Goal: Information Seeking & Learning: Learn about a topic

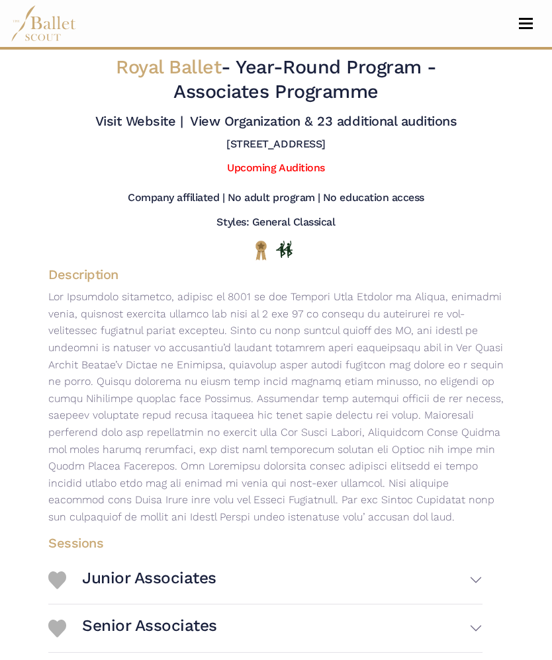
click at [313, 174] on link "Upcoming Auditions" at bounding box center [275, 167] width 97 height 13
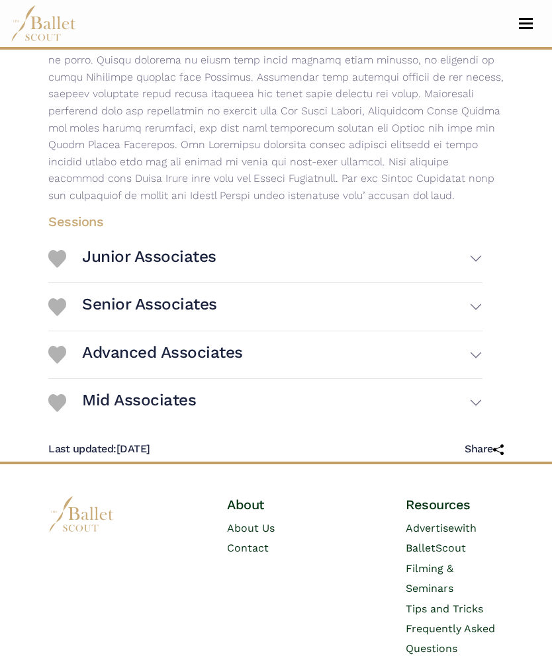
scroll to position [321, 0]
click at [462, 356] on button "Advanced Associates" at bounding box center [282, 355] width 400 height 37
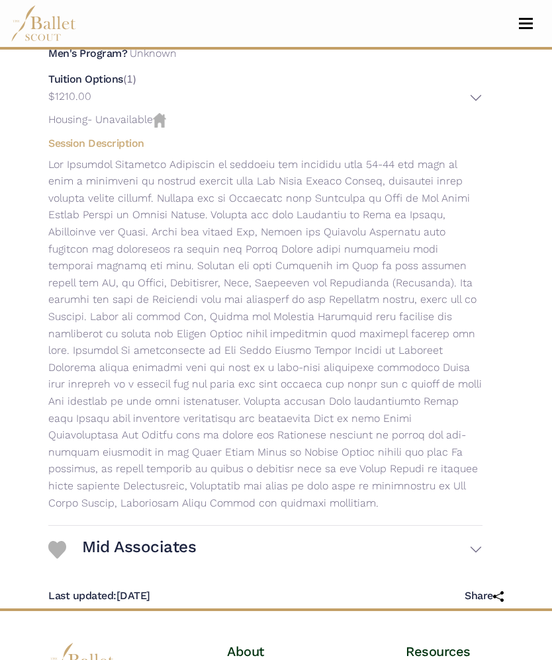
scroll to position [718, 0]
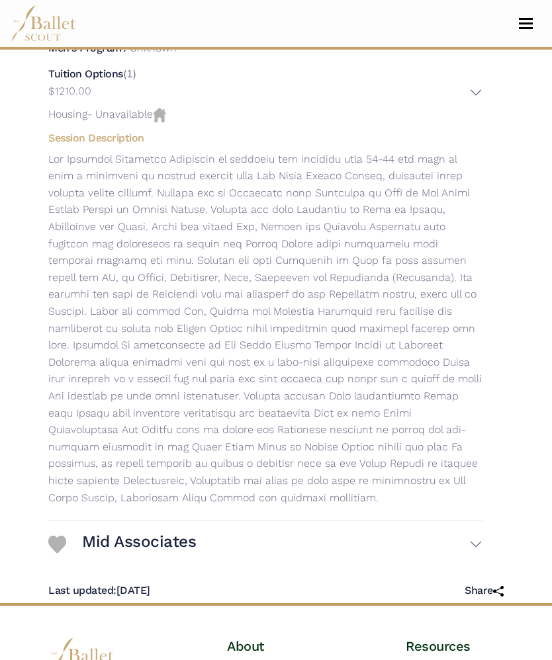
click at [477, 548] on button "Mid Associates" at bounding box center [282, 544] width 400 height 37
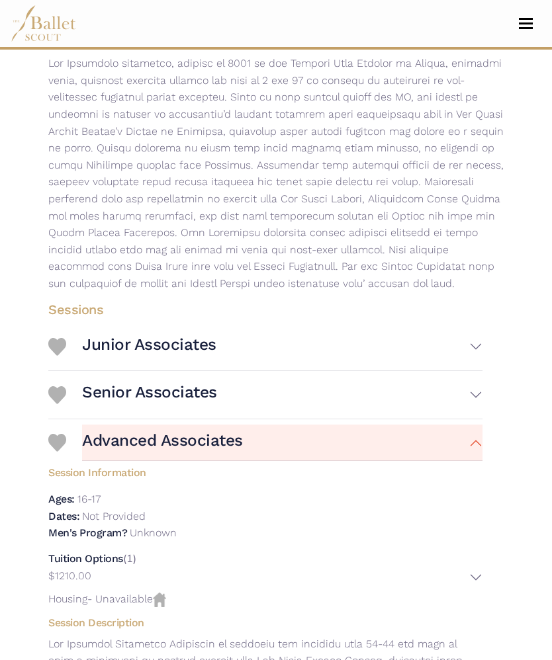
scroll to position [234, 0]
click at [460, 442] on button "Advanced Associates" at bounding box center [282, 443] width 400 height 37
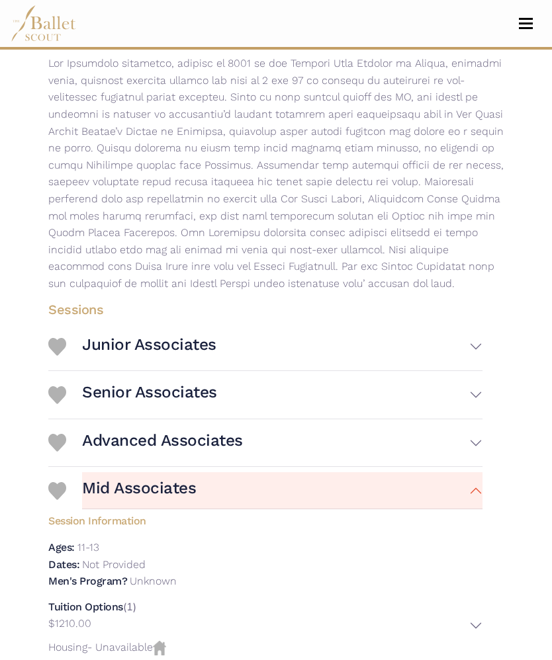
click at [439, 398] on button "Senior Associates" at bounding box center [282, 394] width 400 height 37
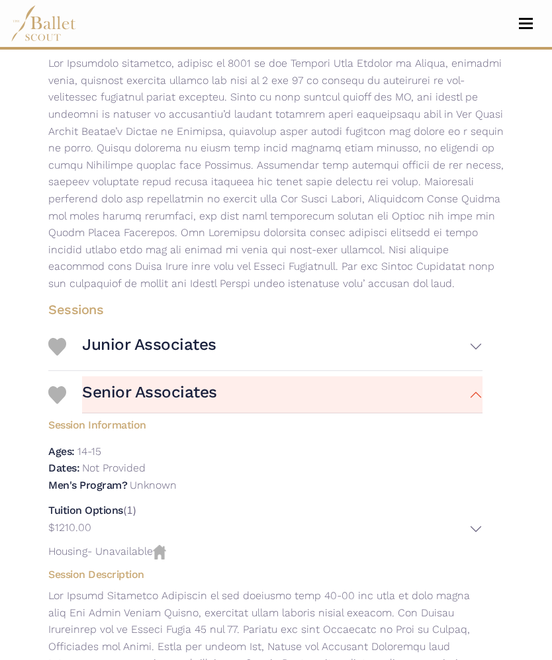
click at [442, 401] on button "Senior Associates" at bounding box center [282, 394] width 400 height 37
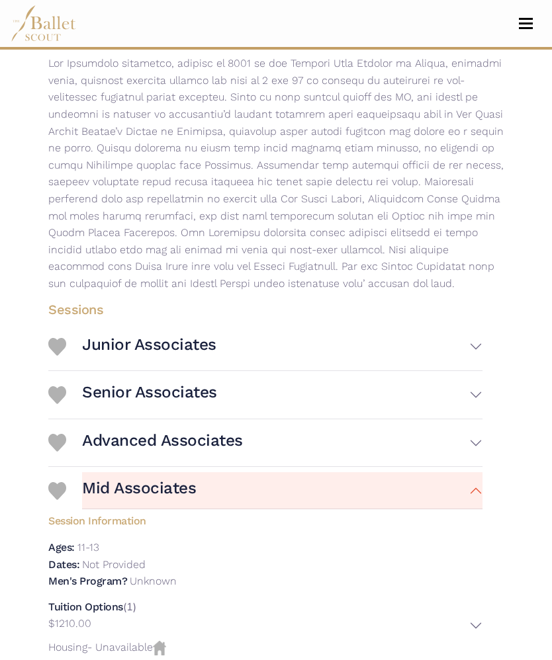
click at [435, 456] on button "Advanced Associates" at bounding box center [282, 443] width 400 height 37
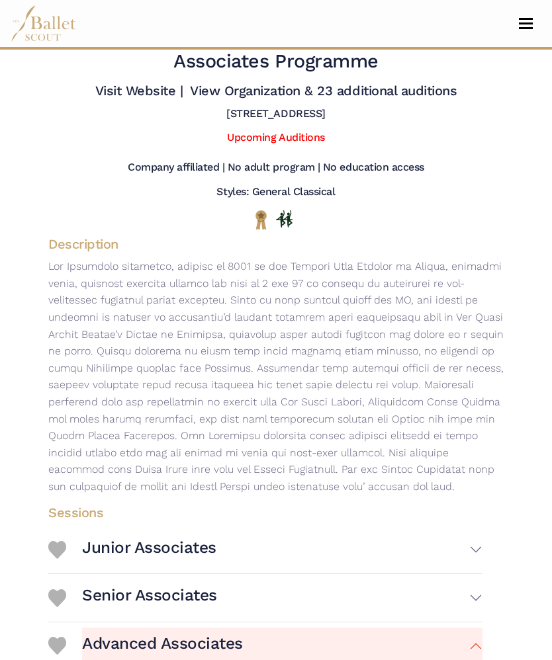
scroll to position [0, 0]
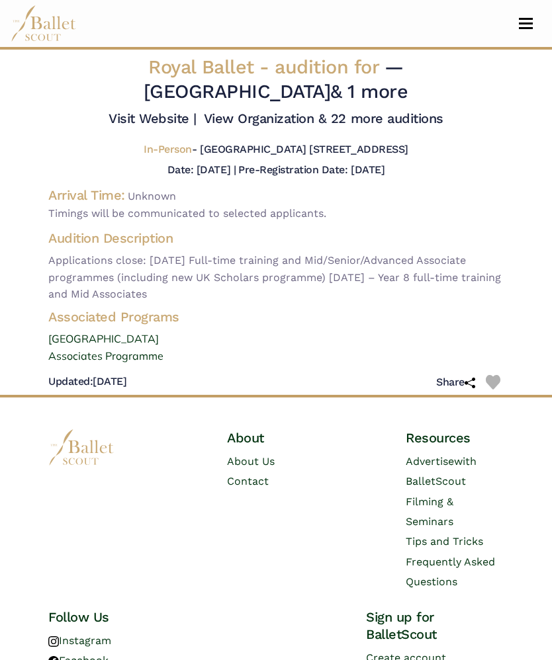
click at [517, 21] on button "Toggle navigation" at bounding box center [525, 23] width 31 height 13
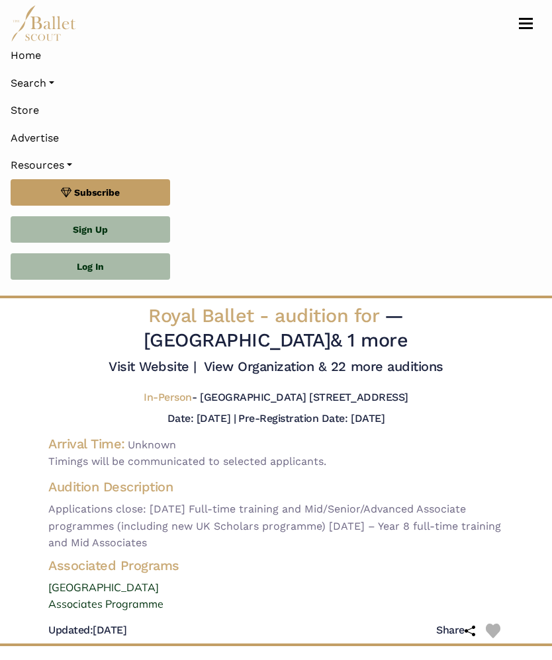
click at [52, 81] on link "Search" at bounding box center [276, 83] width 531 height 28
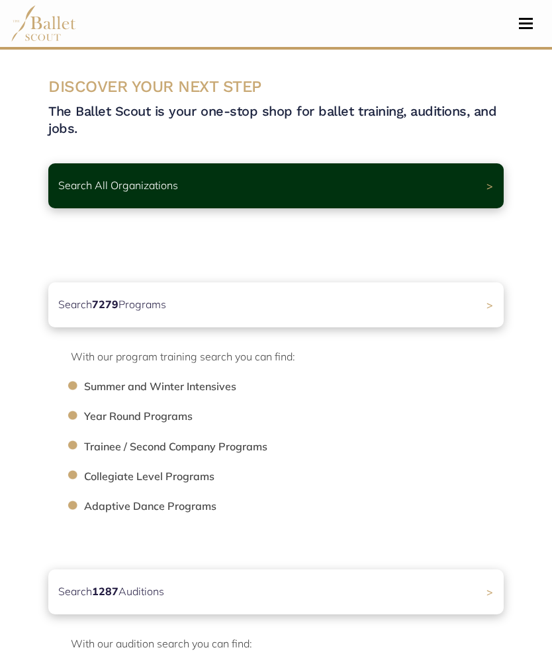
click at [479, 189] on div "Search All Organizations >" at bounding box center [275, 185] width 455 height 45
click at [493, 183] on span ">" at bounding box center [489, 185] width 7 height 13
click at [417, 189] on div "Search All Organizations >" at bounding box center [275, 185] width 455 height 45
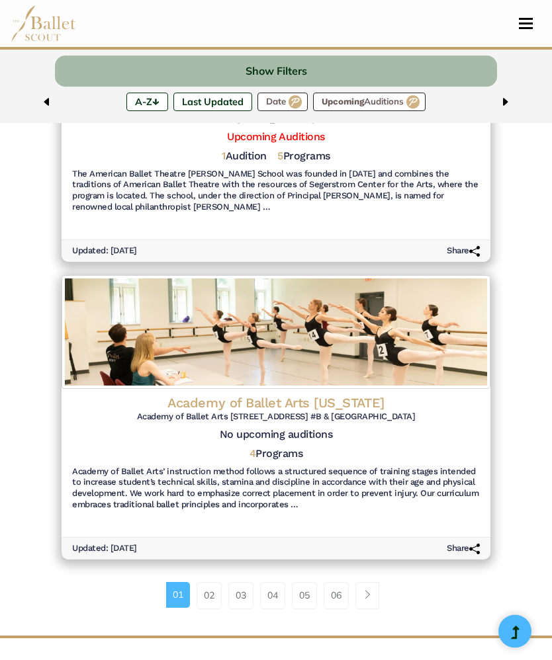
scroll to position [2561, 0]
click at [207, 582] on link "02" at bounding box center [208, 595] width 25 height 26
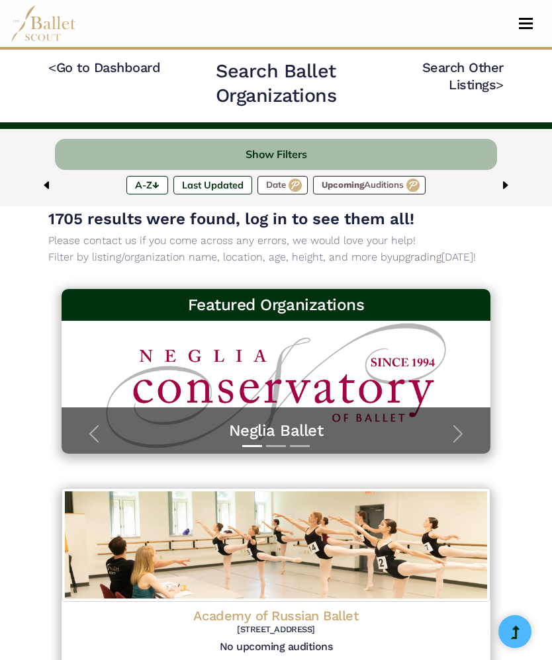
scroll to position [11, 0]
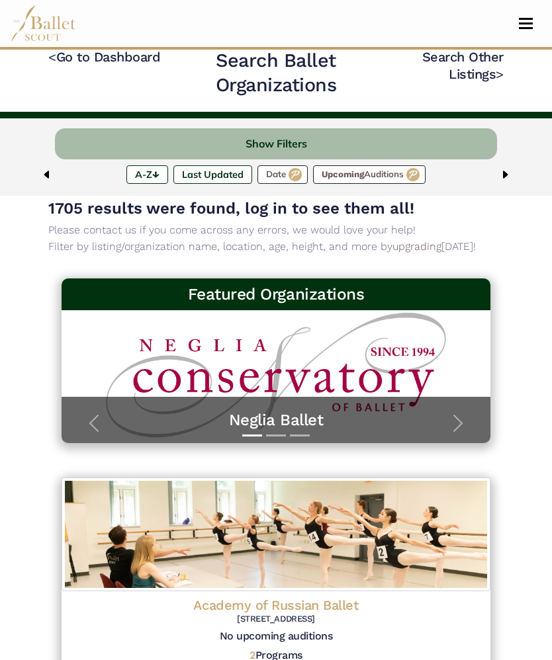
click at [456, 415] on span "button" at bounding box center [457, 423] width 21 height 21
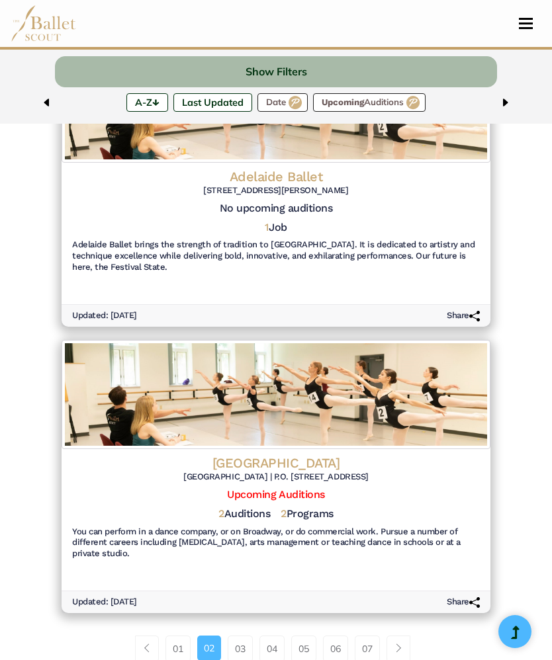
scroll to position [2557, 0]
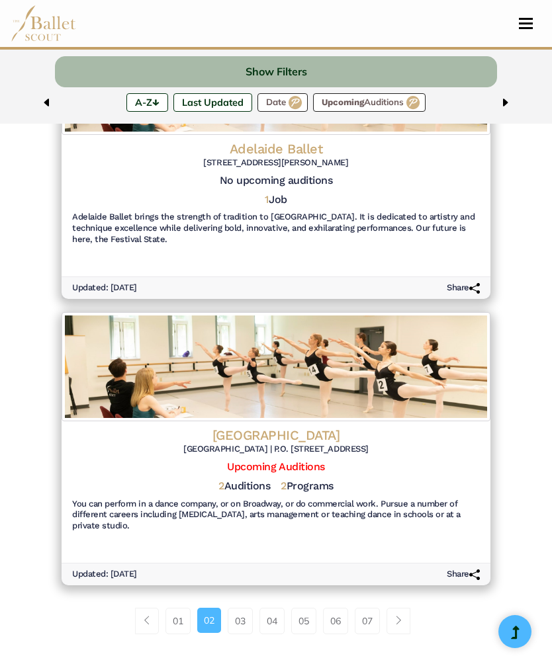
click at [235, 608] on link "03" at bounding box center [240, 621] width 25 height 26
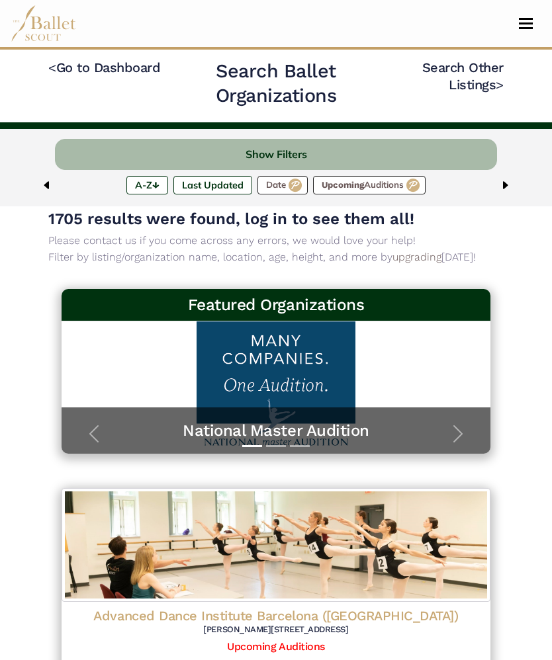
click at [378, 191] on label "Upcoming Auditions" at bounding box center [369, 185] width 112 height 19
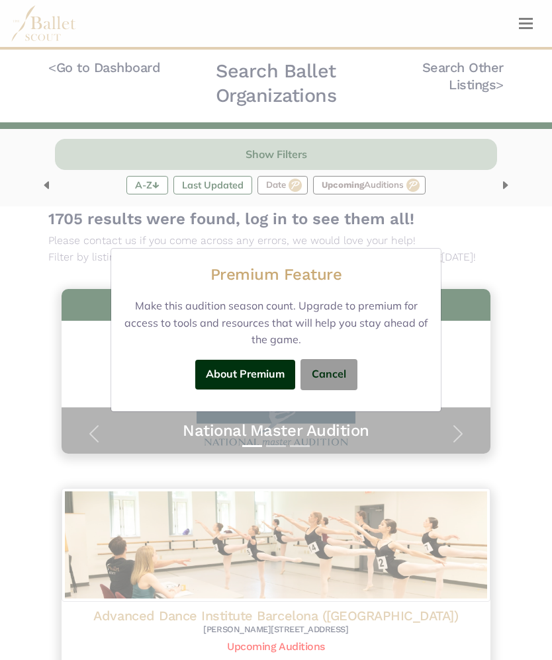
click at [507, 230] on div "Premium Feature Make this audition season count. Upgrade to premium for access …" at bounding box center [276, 330] width 552 height 660
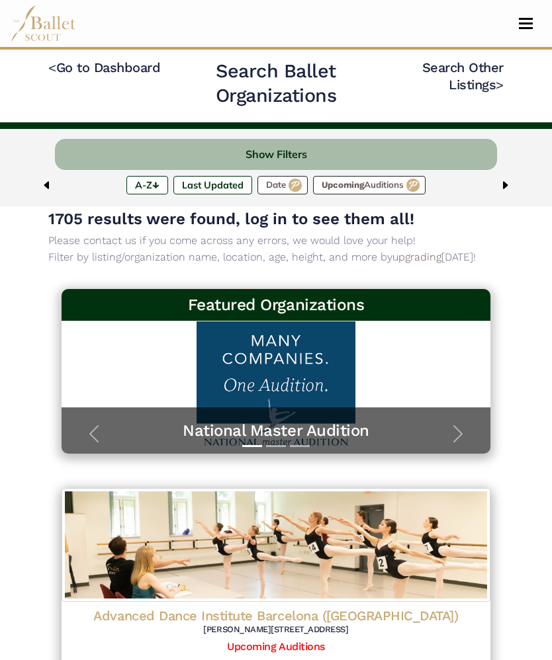
click at [530, 19] on span "Toggle navigation" at bounding box center [526, 19] width 14 height 2
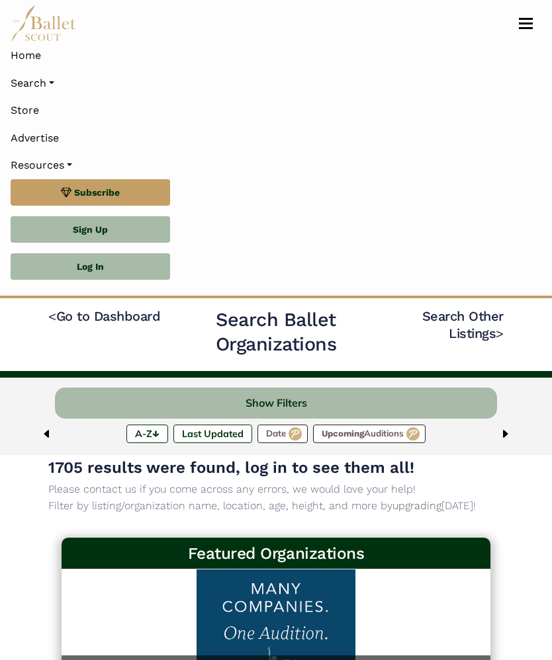
click at [29, 55] on link "Home" at bounding box center [276, 56] width 531 height 28
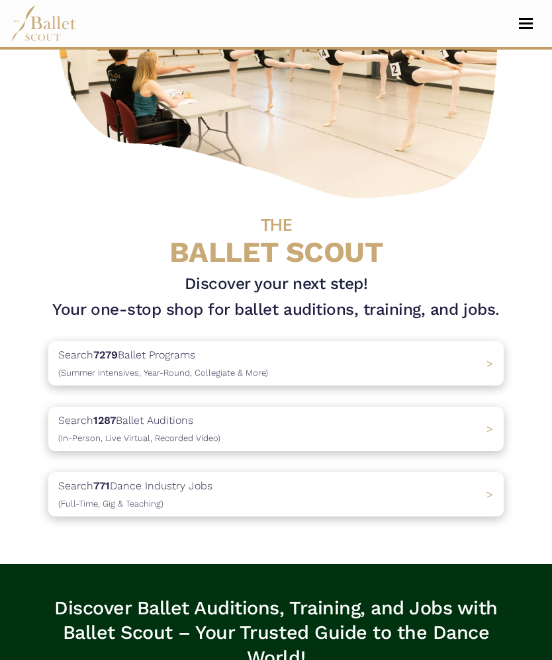
scroll to position [181, 0]
click at [482, 362] on div "Search 7279 Ballet Programs (Summer Intensives, Year-Round, Collegiate & More) >" at bounding box center [275, 363] width 455 height 44
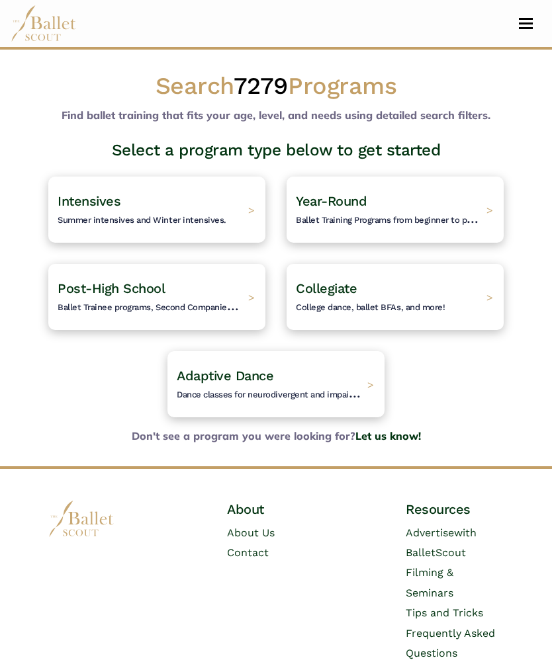
click at [478, 200] on h4 "Year-Round Ballet Training Programs from beginner to pre-professional." at bounding box center [388, 209] width 184 height 34
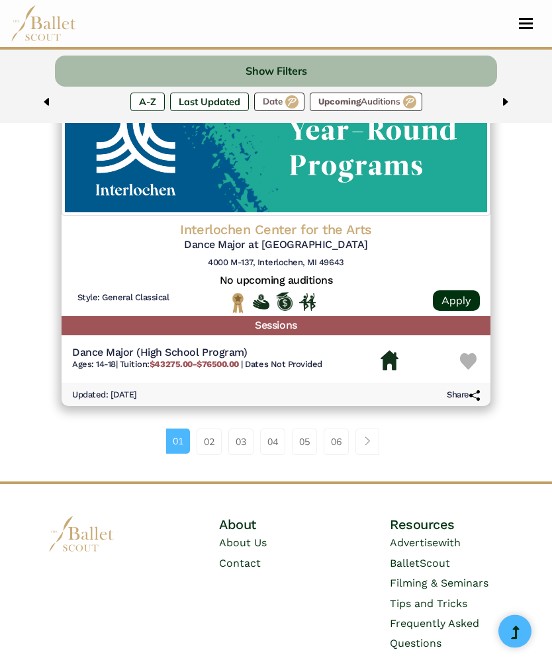
scroll to position [3274, 0]
click at [298, 76] on button "Show Filters" at bounding box center [275, 71] width 441 height 31
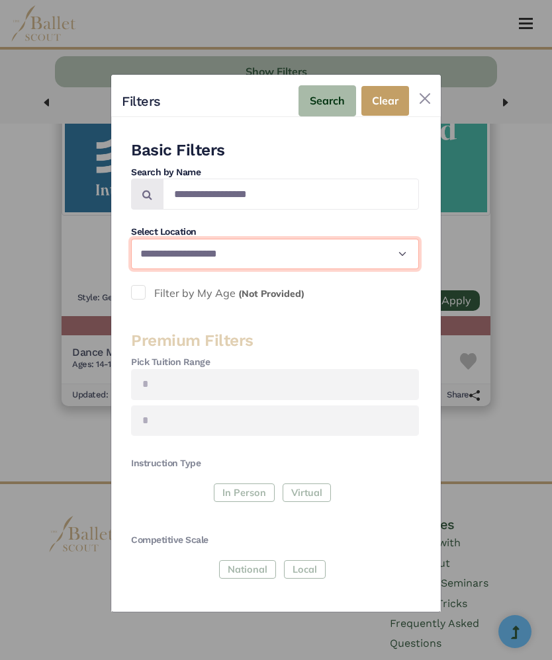
click at [404, 257] on select "**********" at bounding box center [275, 254] width 288 height 31
click at [396, 255] on select "**********" at bounding box center [275, 254] width 288 height 31
click at [235, 493] on div "In Person Virtual" at bounding box center [275, 496] width 288 height 24
click at [257, 497] on div "In Person Virtual" at bounding box center [275, 496] width 288 height 24
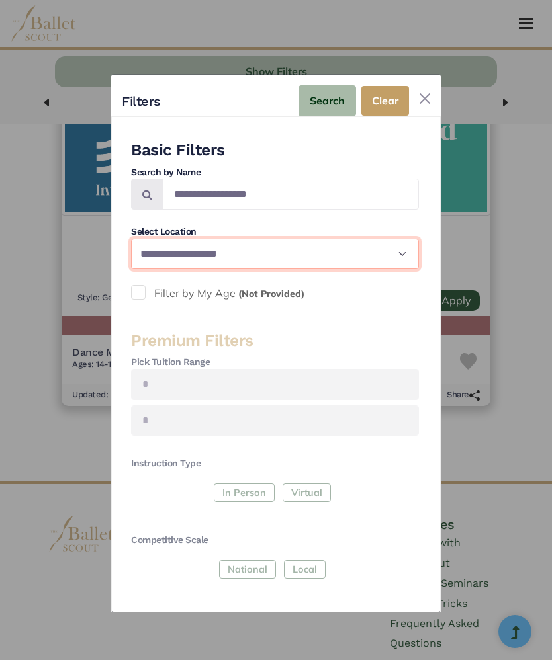
click at [408, 253] on select "**********" at bounding box center [275, 254] width 288 height 31
click at [153, 261] on select "**********" at bounding box center [275, 254] width 288 height 31
select select "**"
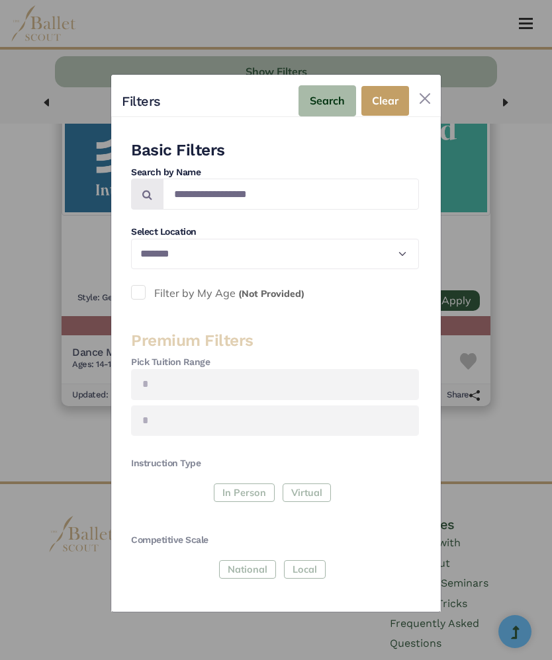
click at [518, 399] on div "**********" at bounding box center [276, 343] width 552 height 660
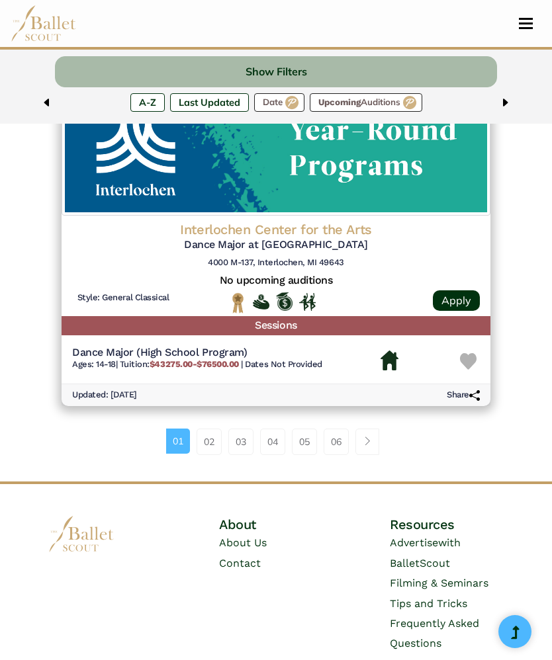
click at [294, 76] on button "Show Filters" at bounding box center [275, 71] width 441 height 31
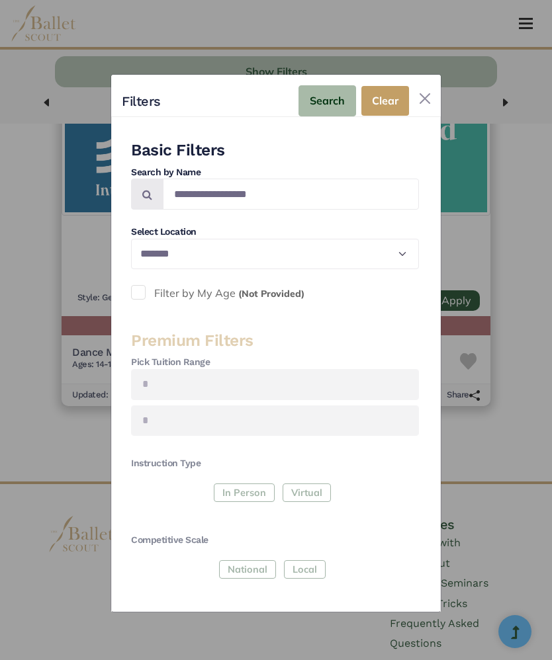
click at [146, 294] on label "Filter by My Age (Not Provided)" at bounding box center [275, 293] width 288 height 17
click at [286, 300] on small "(Not Provided)" at bounding box center [271, 294] width 66 height 12
click at [149, 290] on label "Filter by My Age (Not Provided)" at bounding box center [275, 293] width 288 height 17
click at [327, 103] on button "Search" at bounding box center [327, 100] width 58 height 31
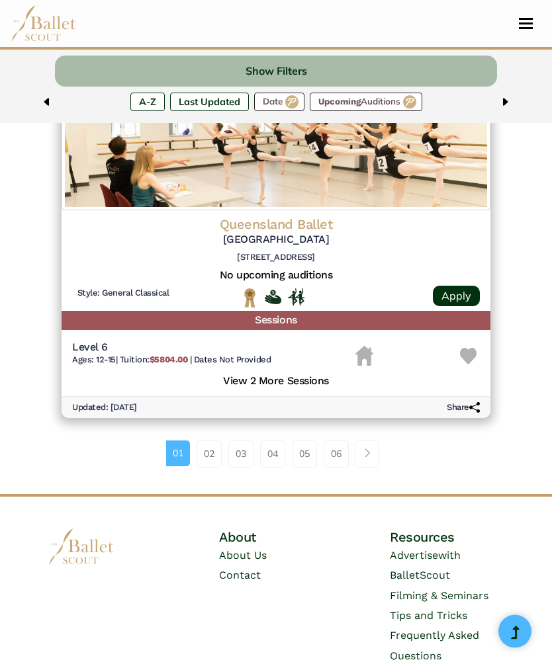
scroll to position [3235, 0]
click at [210, 441] on link "02" at bounding box center [208, 454] width 25 height 26
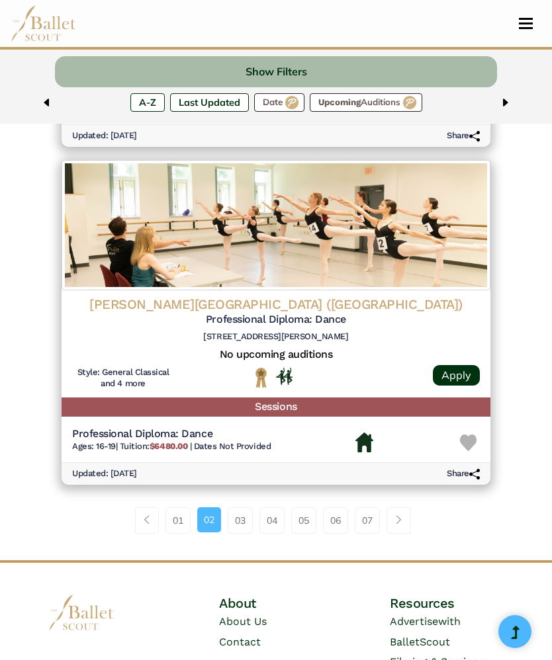
scroll to position [3180, 0]
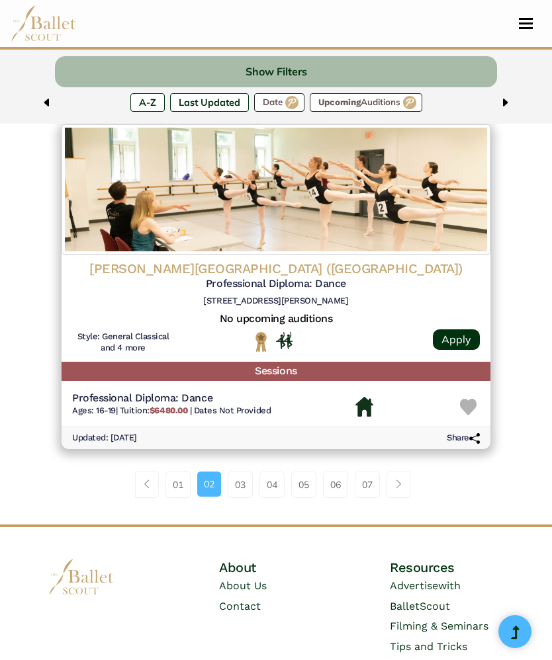
click at [242, 472] on link "03" at bounding box center [240, 485] width 25 height 26
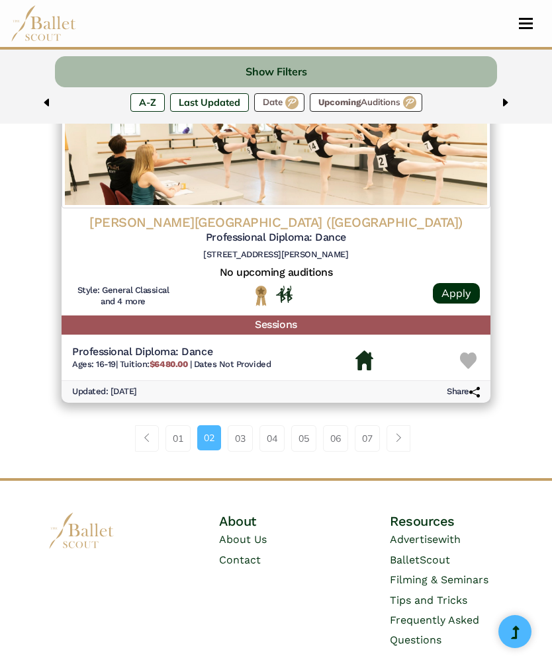
click at [238, 425] on link "03" at bounding box center [240, 438] width 25 height 26
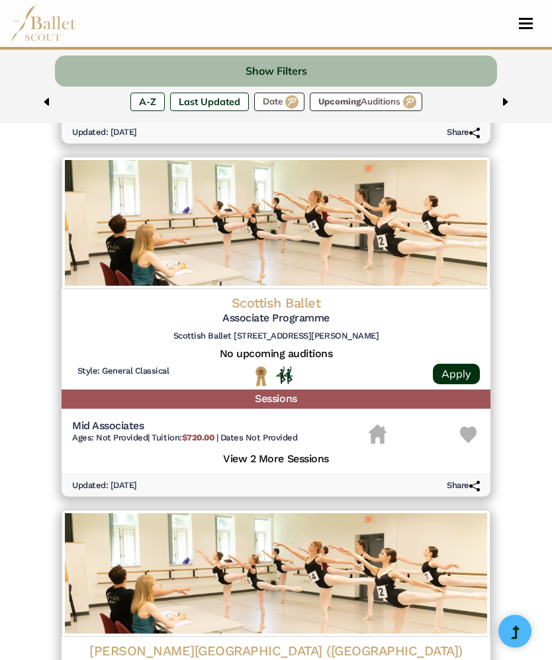
scroll to position [2418, 0]
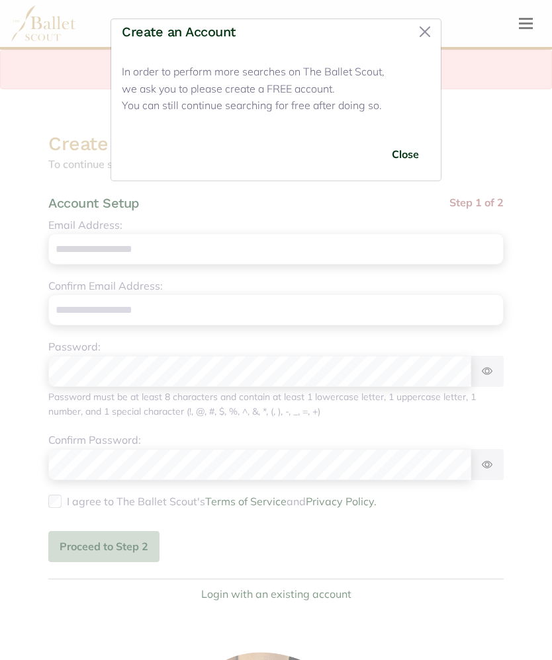
click at [401, 150] on button "Close" at bounding box center [405, 154] width 50 height 31
click at [424, 33] on button "Close" at bounding box center [424, 31] width 21 height 21
